Goal: Find specific page/section: Find specific page/section

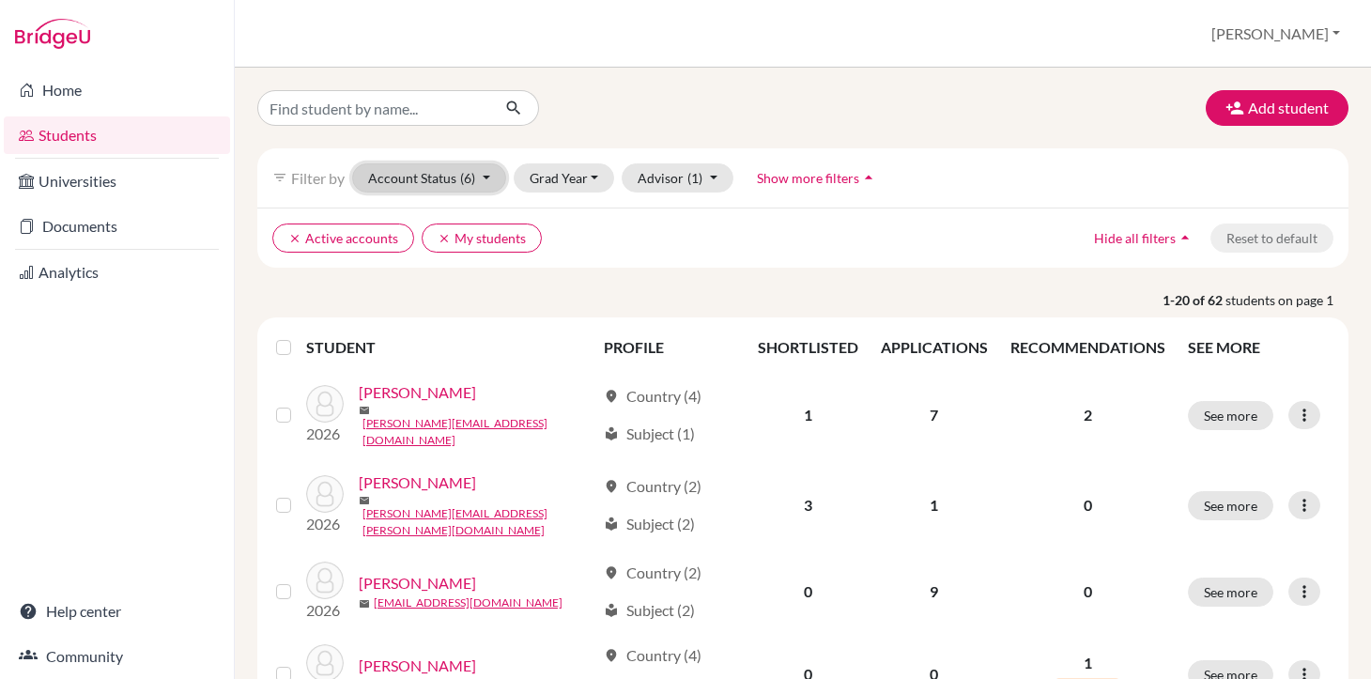
click at [488, 176] on button "Account Status (6)" at bounding box center [429, 177] width 154 height 29
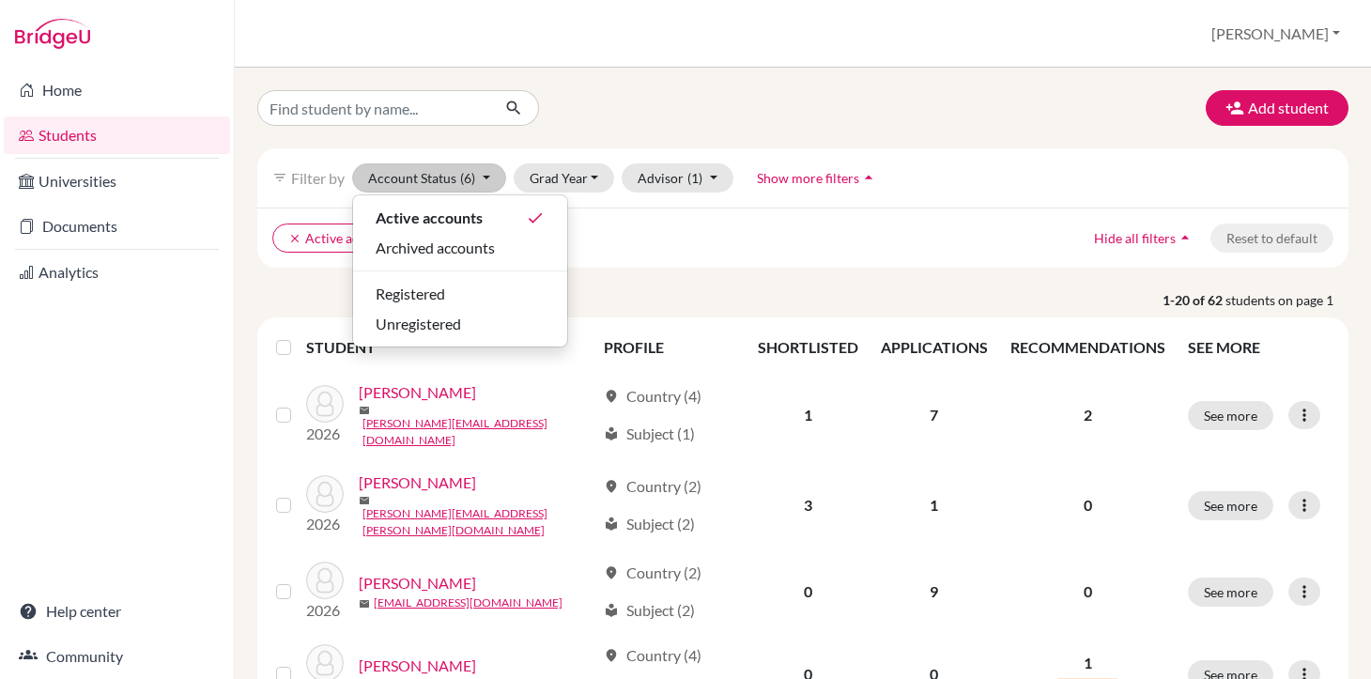
click at [709, 214] on div "clear Active accounts clear My students Hide all filters arrow_drop_up Reset to…" at bounding box center [802, 237] width 1091 height 60
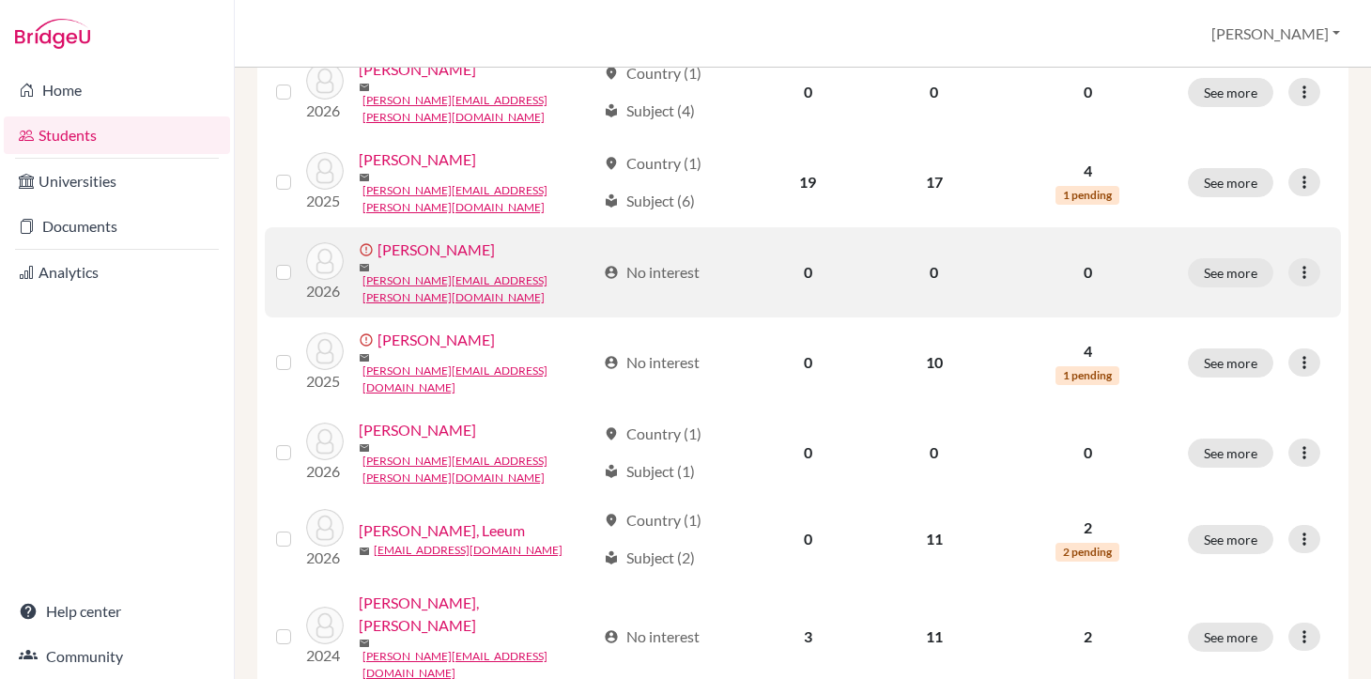
scroll to position [1469, 0]
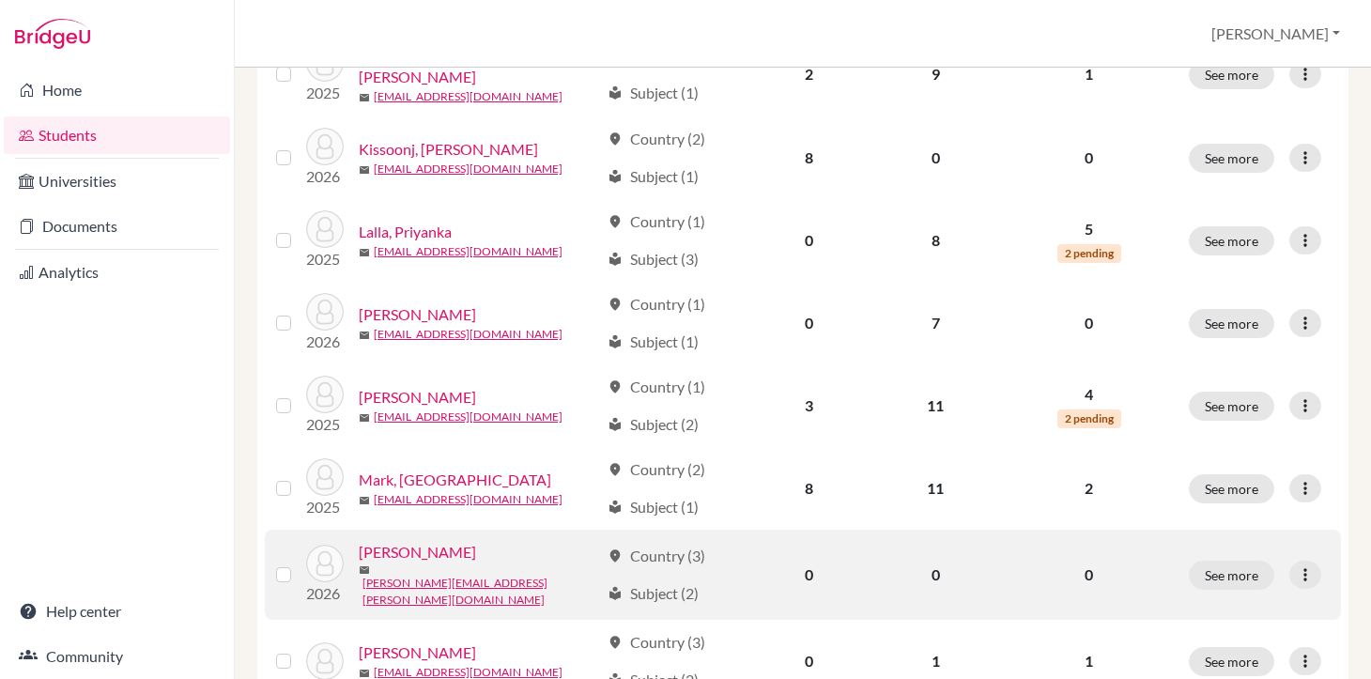
scroll to position [1469, 0]
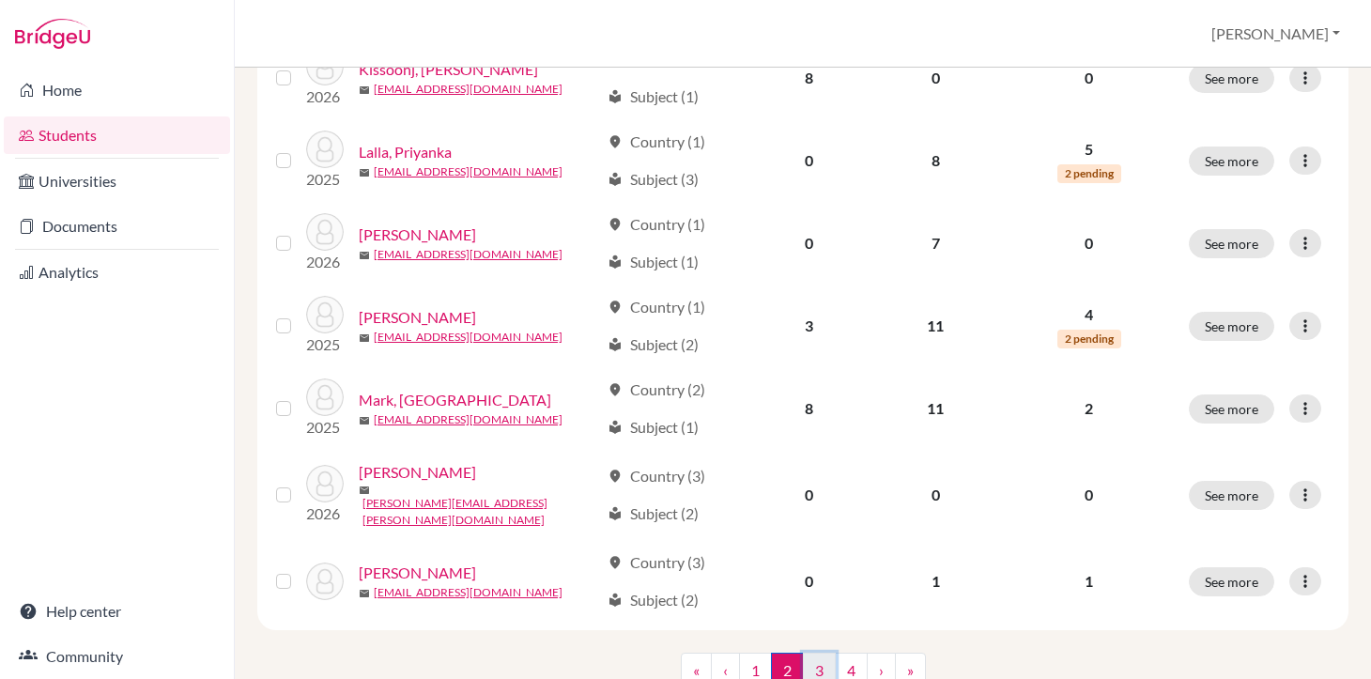
click at [805, 652] on link "3" at bounding box center [819, 670] width 33 height 36
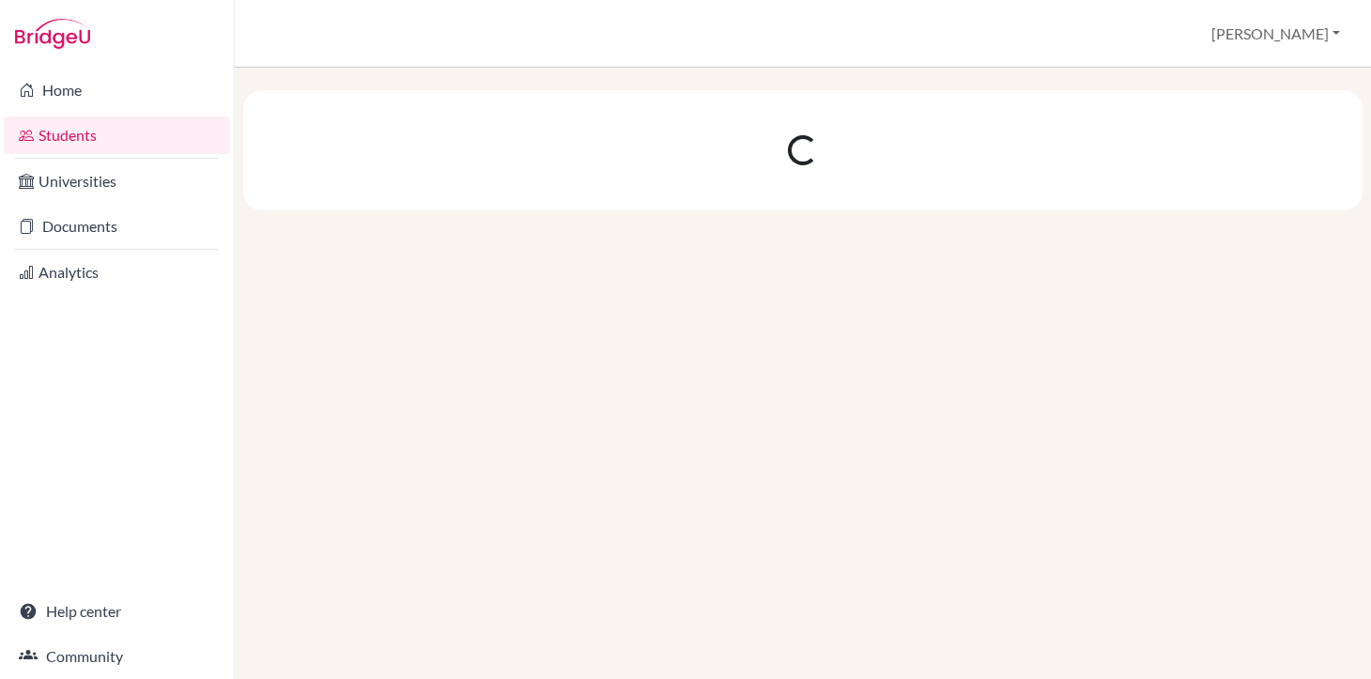
scroll to position [0, 0]
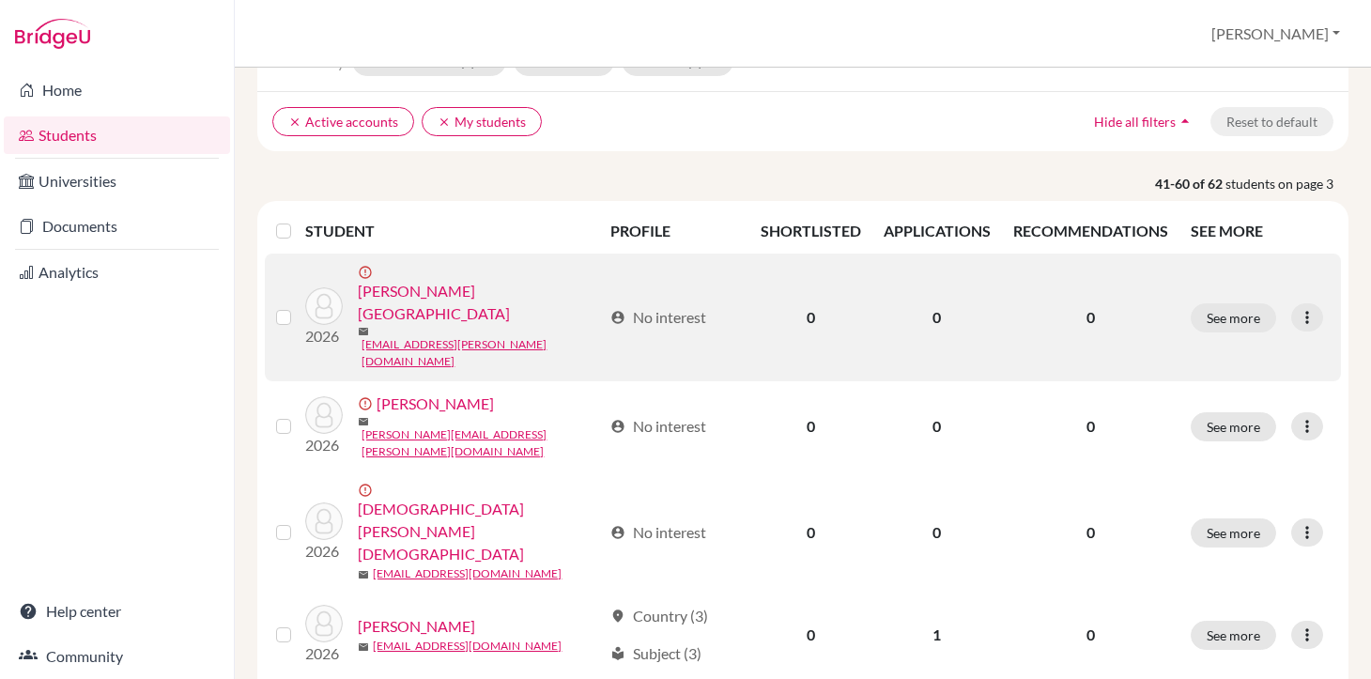
scroll to position [189, 0]
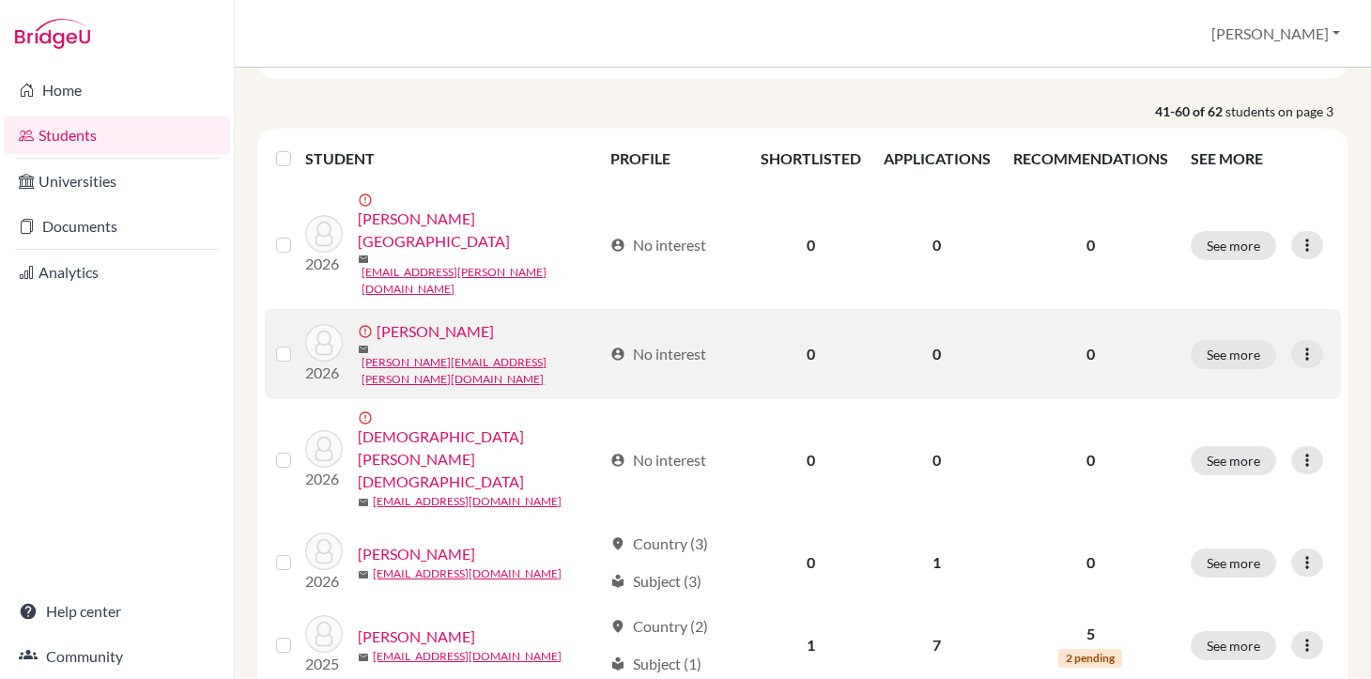
click at [494, 320] on link "[PERSON_NAME]" at bounding box center [434, 331] width 117 height 23
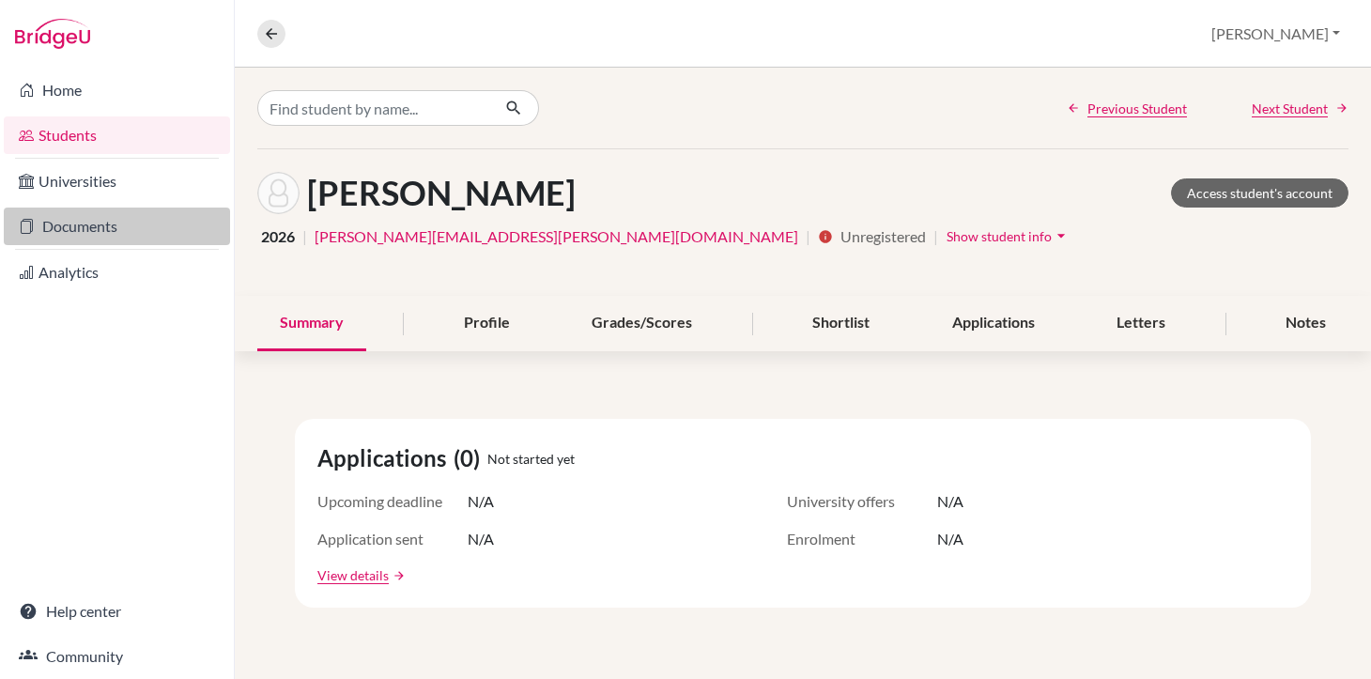
click at [100, 223] on link "Documents" at bounding box center [117, 226] width 226 height 38
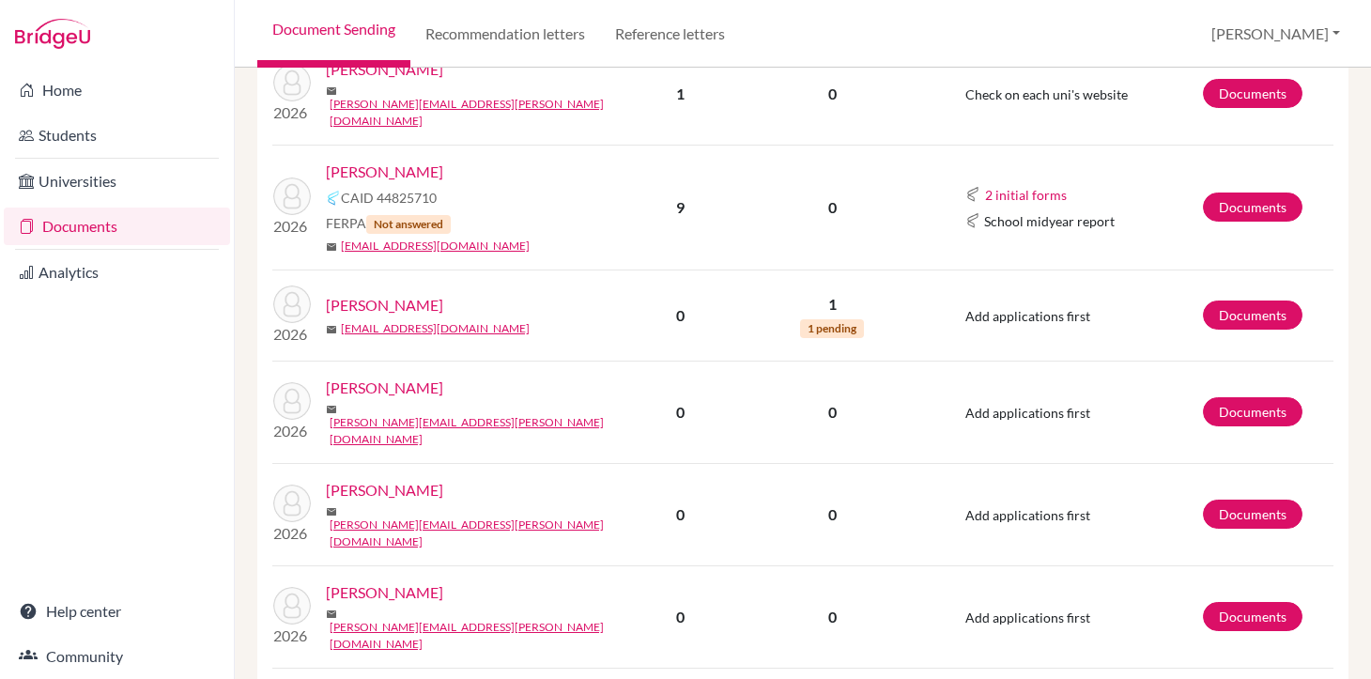
scroll to position [2449, 0]
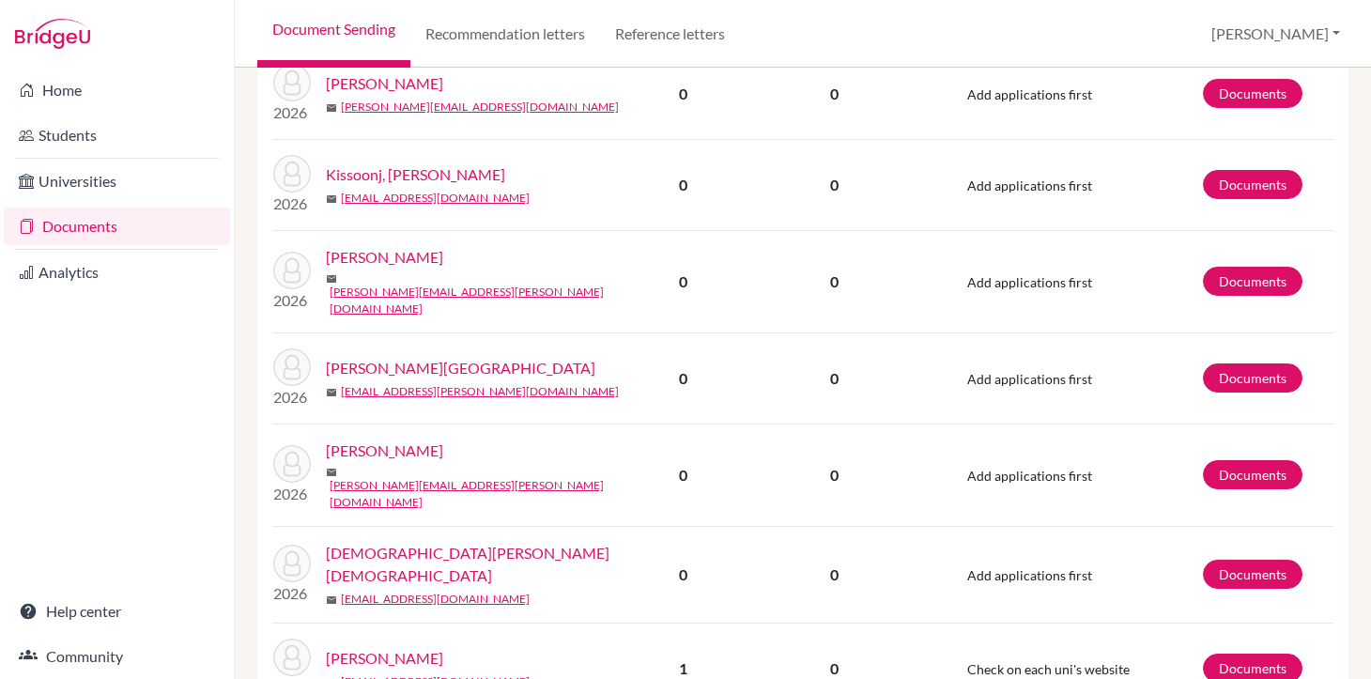
scroll to position [422, 0]
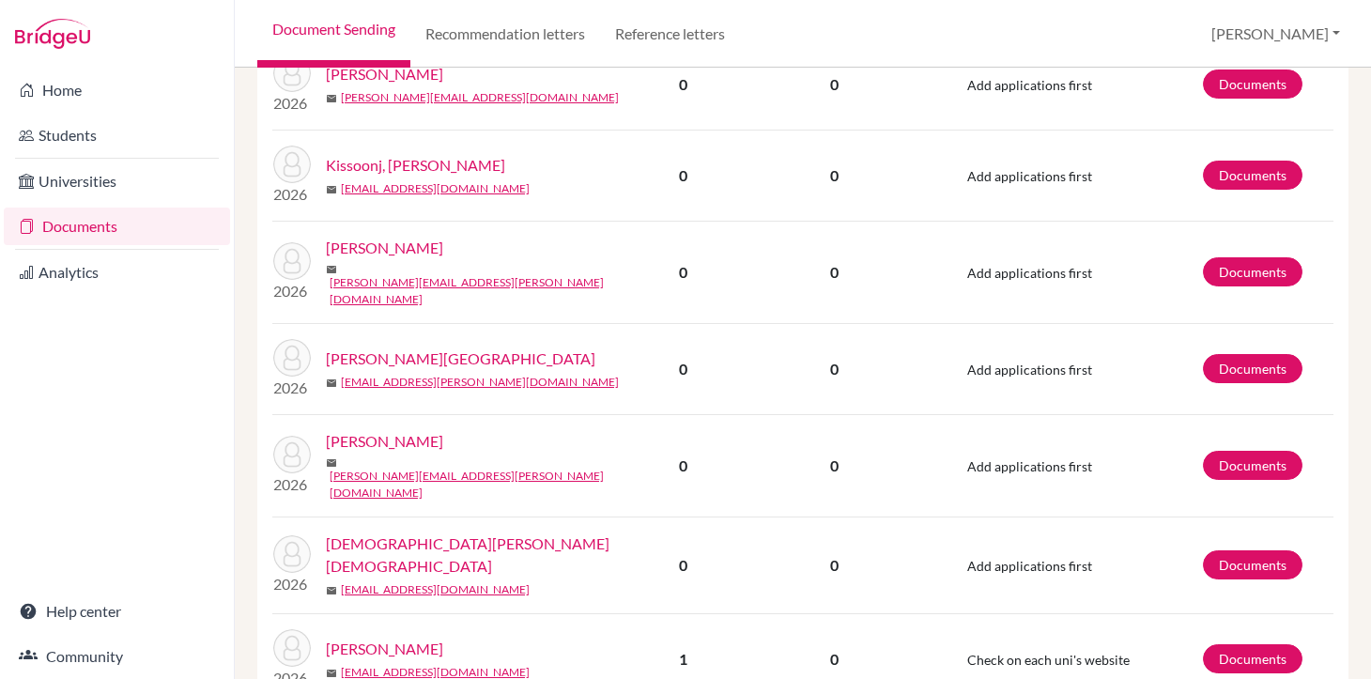
click at [443, 437] on link "[PERSON_NAME]" at bounding box center [384, 441] width 117 height 23
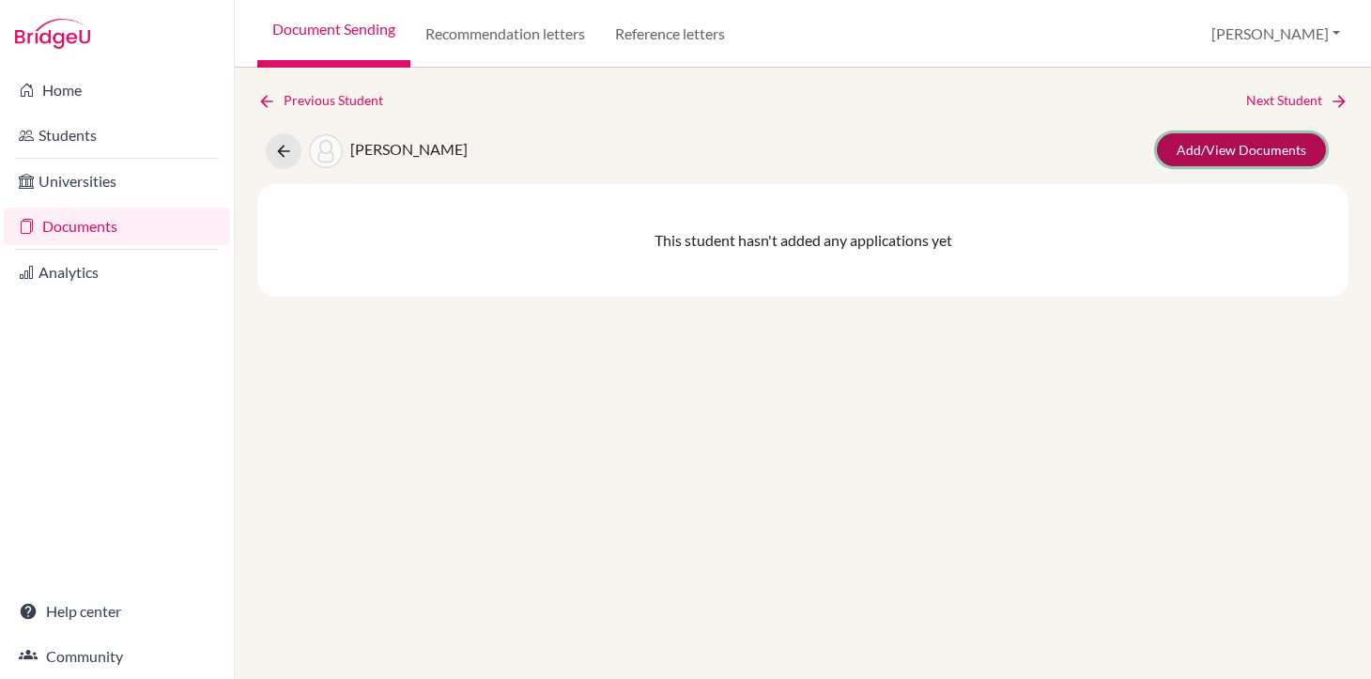
click at [1209, 148] on link "Add/View Documents" at bounding box center [1241, 149] width 169 height 33
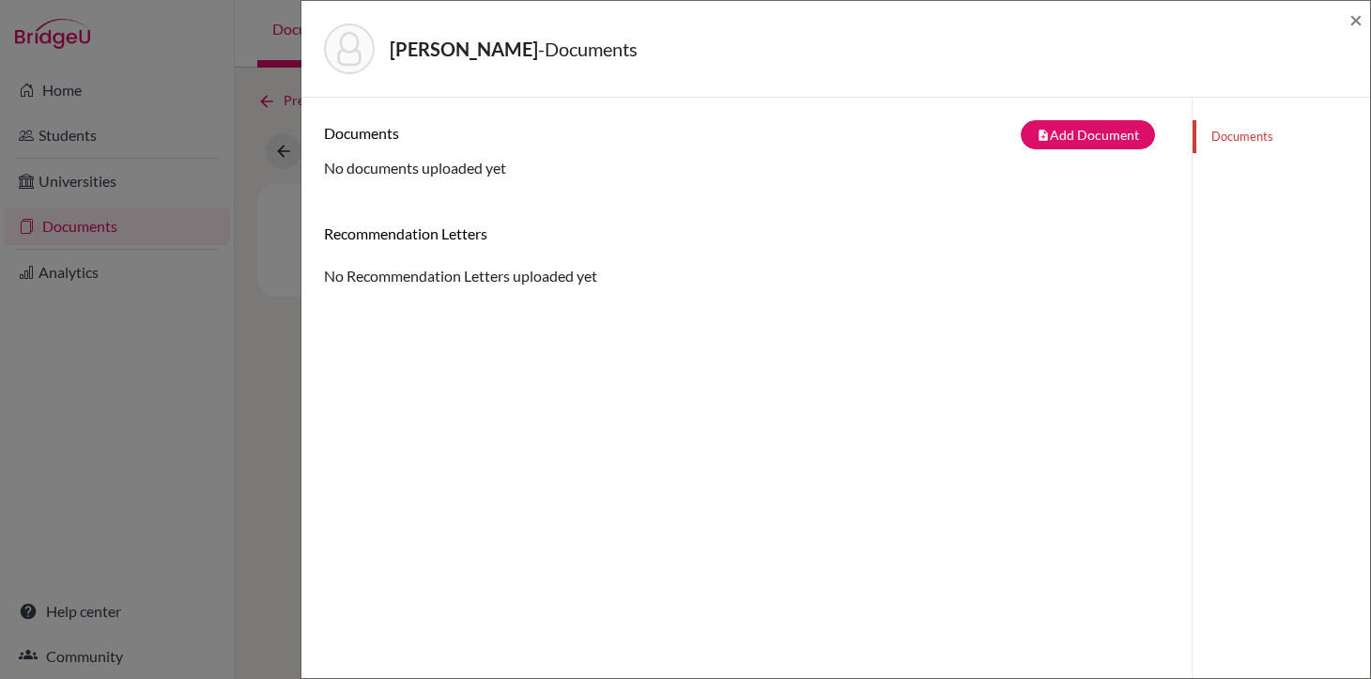
click at [79, 224] on div "Morton-Gittens, Matias - Documents × Documents note_add Add Document Document t…" at bounding box center [685, 339] width 1371 height 679
click at [1358, 21] on span "×" at bounding box center [1355, 19] width 13 height 27
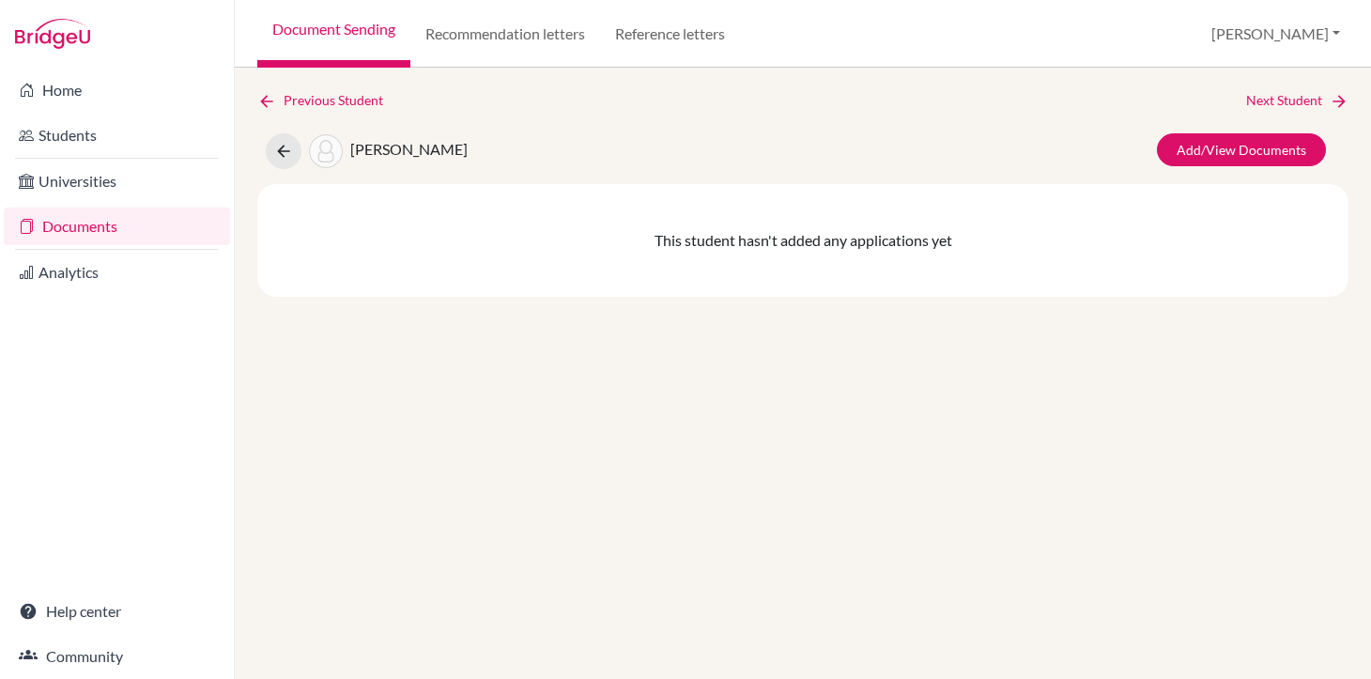
click at [77, 222] on link "Documents" at bounding box center [117, 226] width 226 height 38
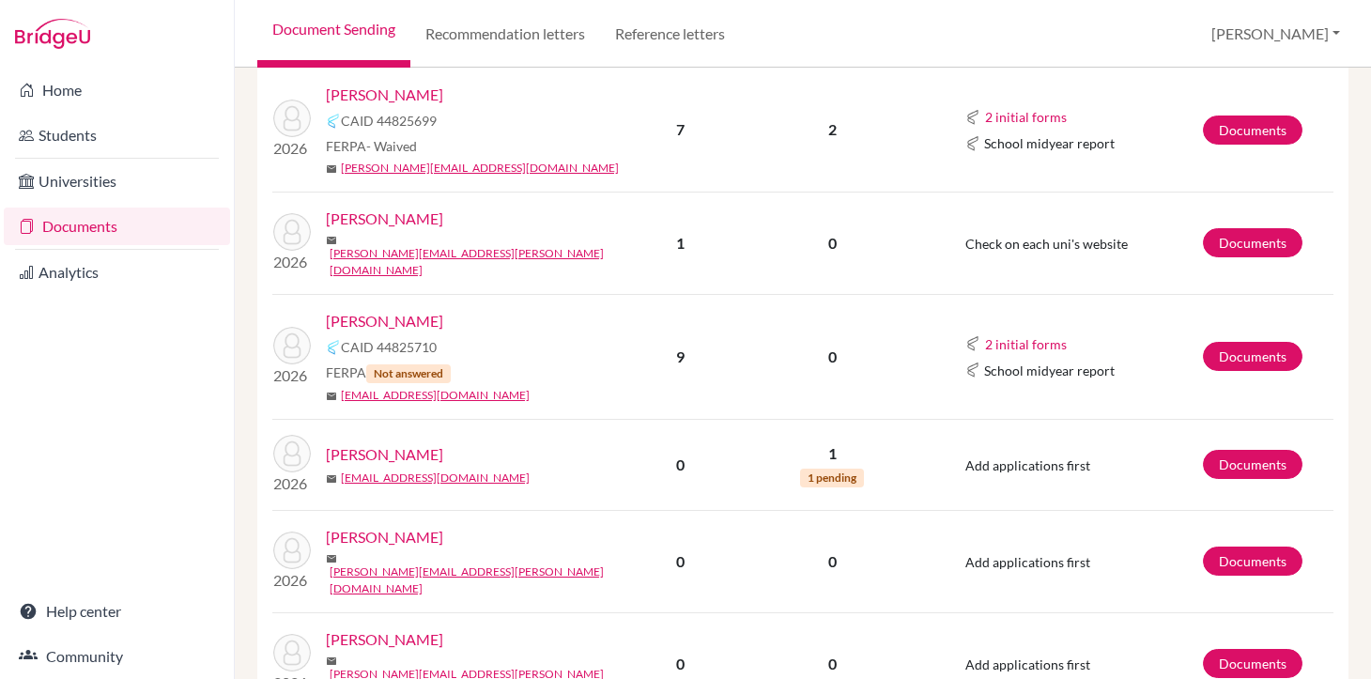
scroll to position [2449, 0]
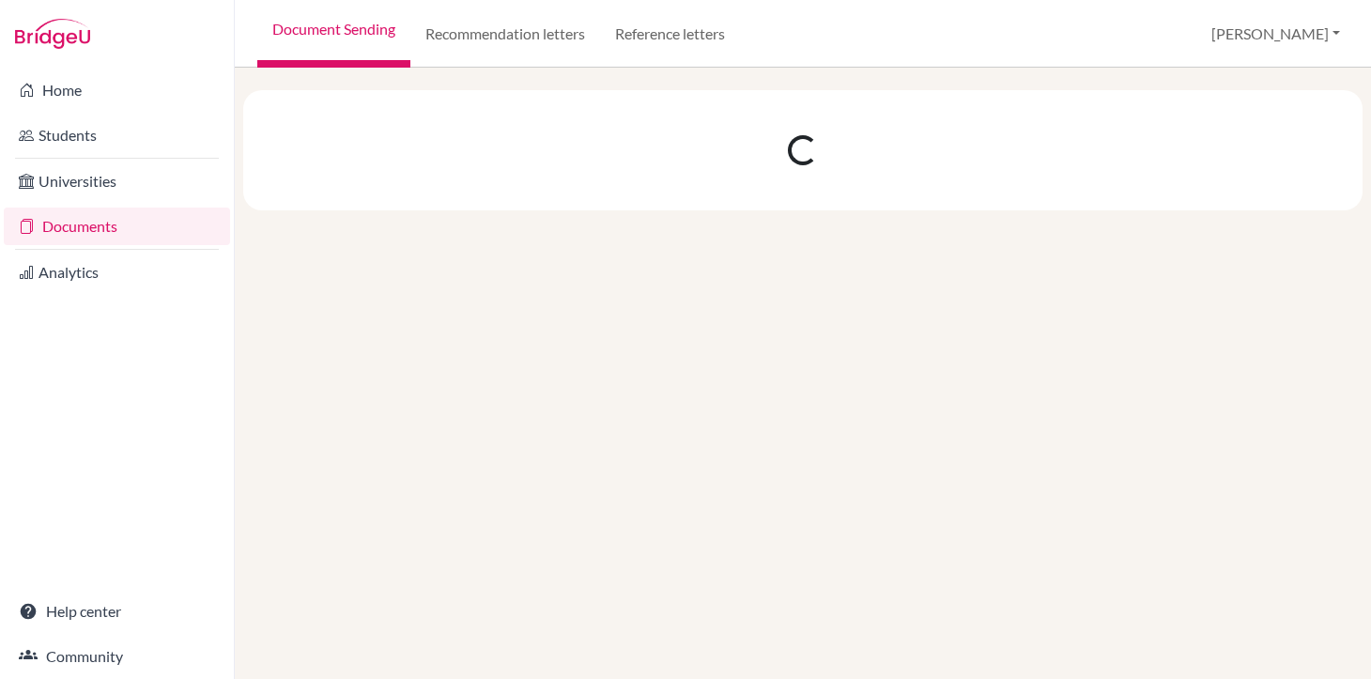
scroll to position [0, 0]
